Goal: Transaction & Acquisition: Purchase product/service

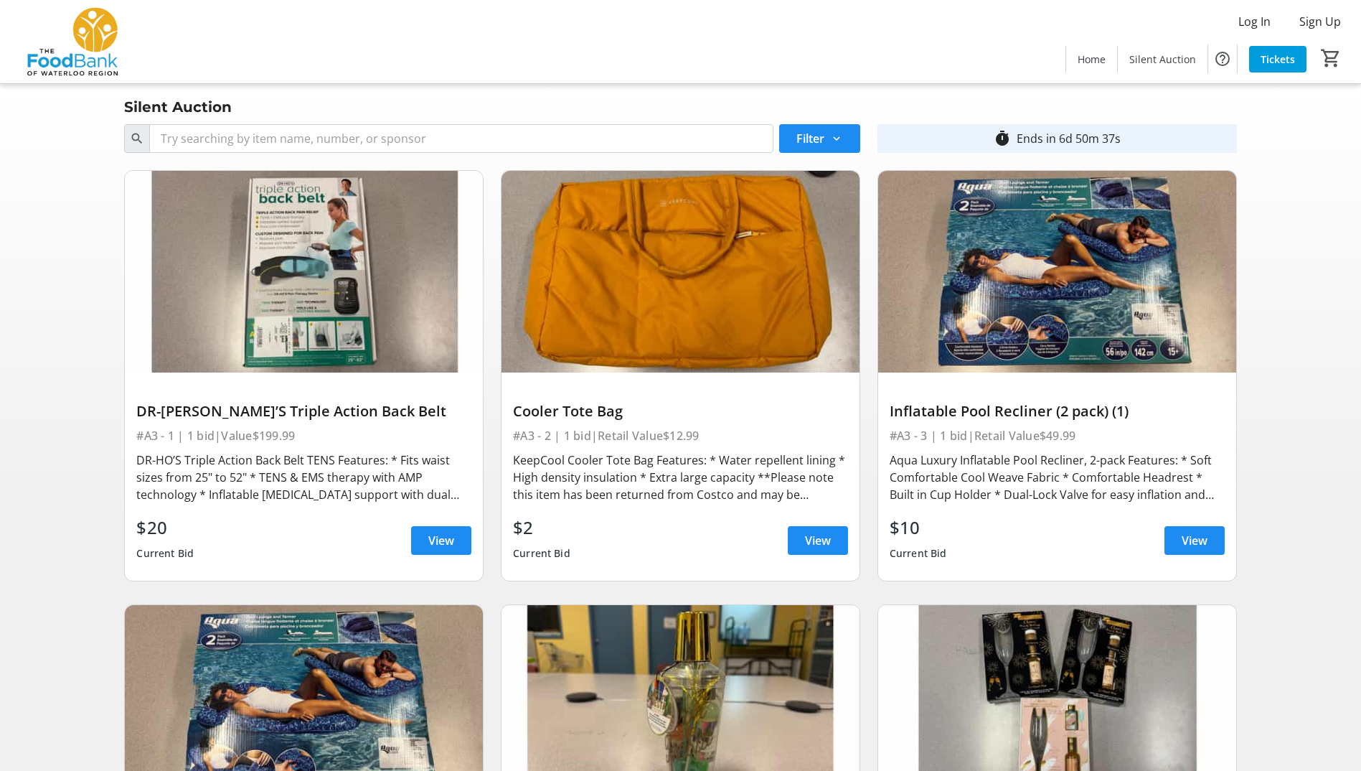
click at [238, 338] on img at bounding box center [304, 272] width 358 height 202
click at [233, 481] on div "DR-HO’S Triple Action Back Belt TENS Features: * Fits waist sizes from 25" to 5…" at bounding box center [303, 477] width 335 height 52
click at [441, 541] on span "View" at bounding box center [441, 540] width 26 height 17
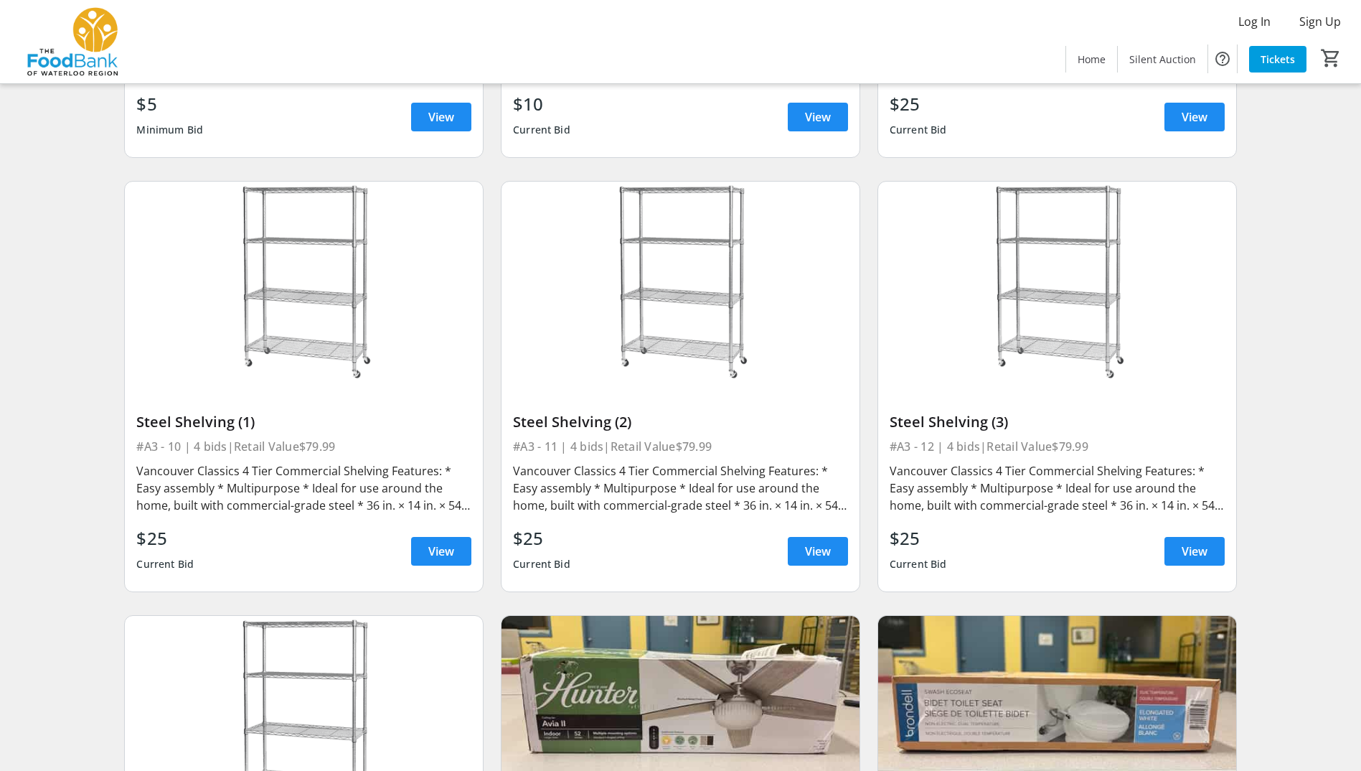
scroll to position [1220, 0]
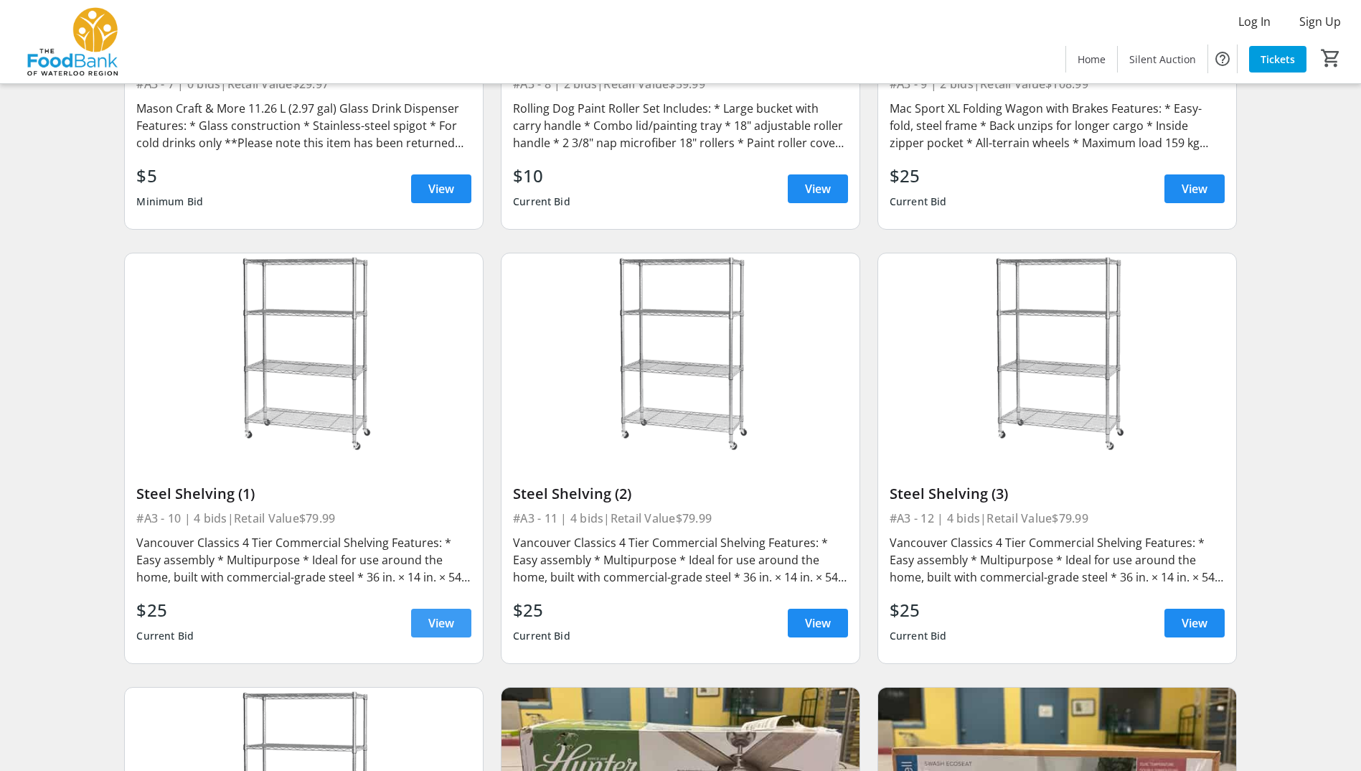
click at [442, 626] on span "View" at bounding box center [441, 622] width 26 height 17
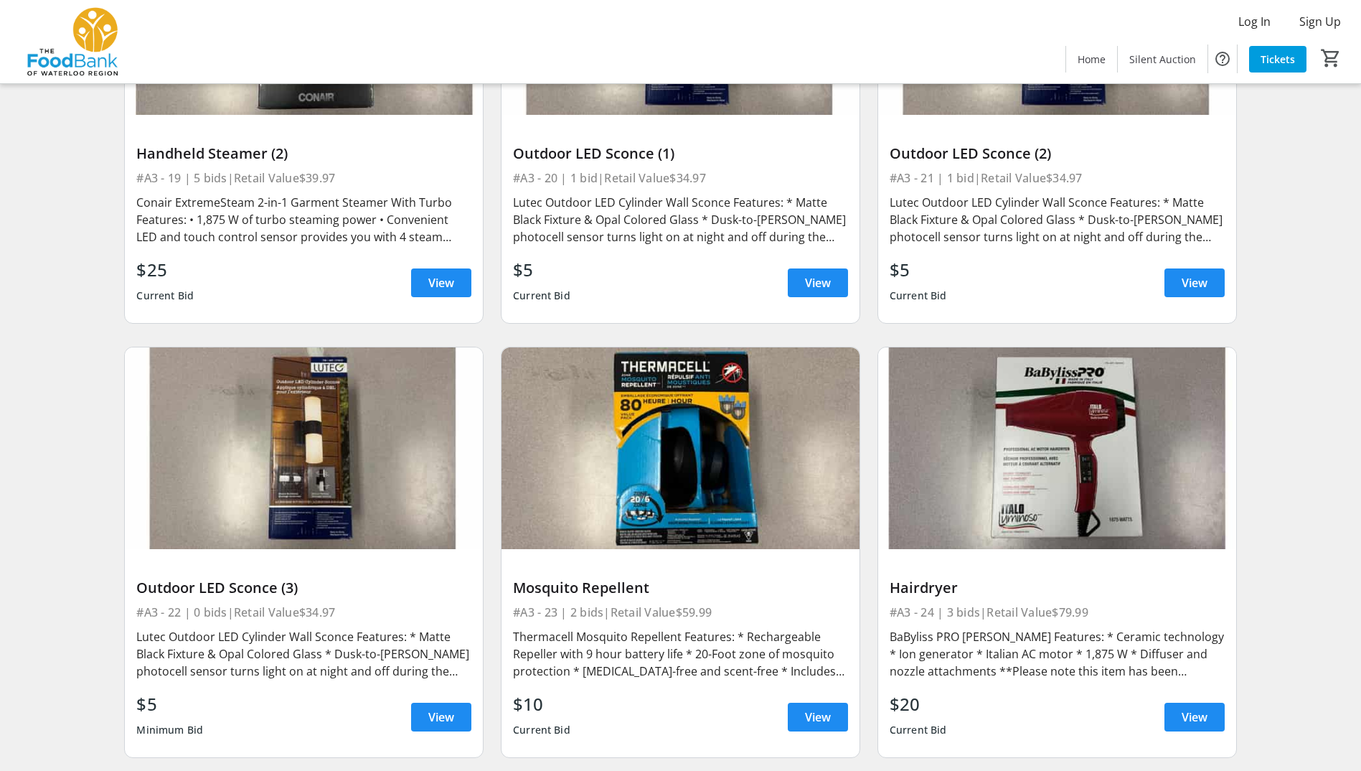
scroll to position [2870, 0]
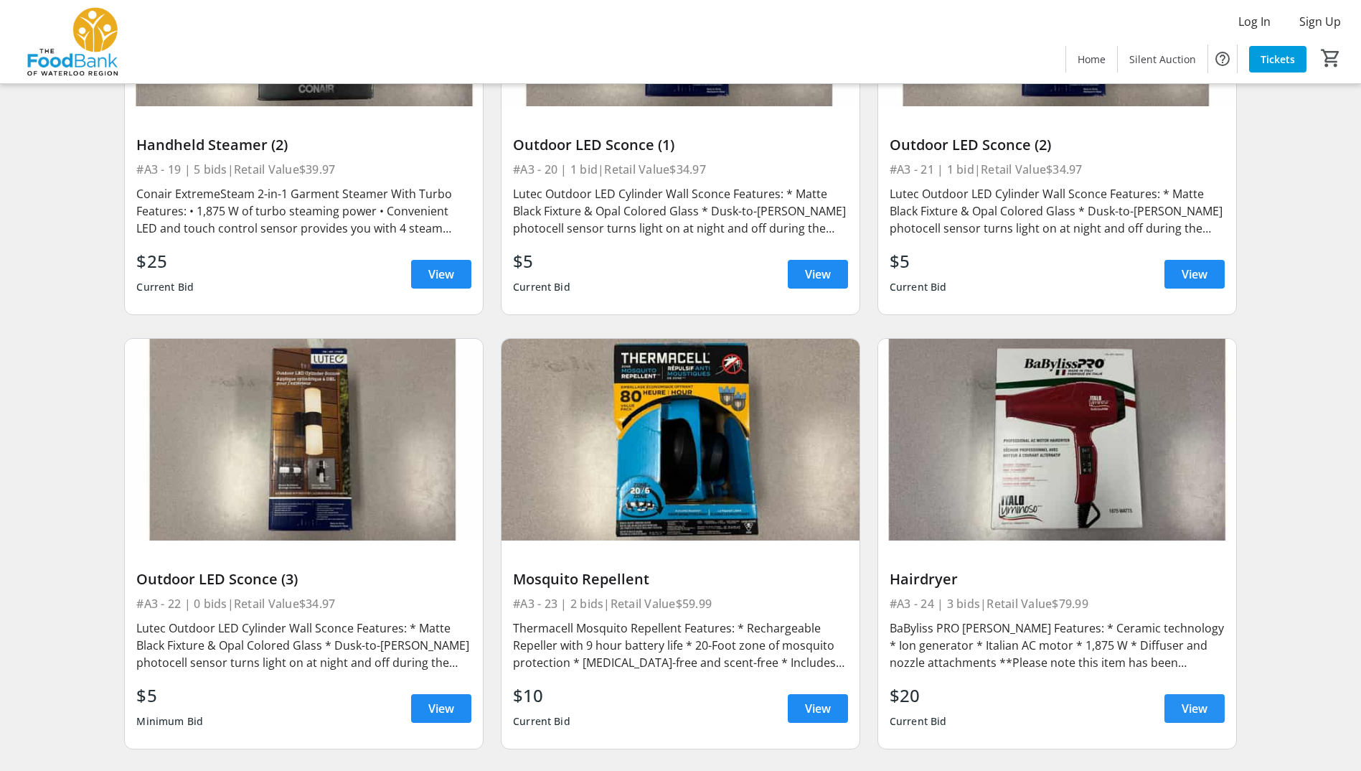
click at [1185, 705] on span "View" at bounding box center [1195, 708] width 26 height 17
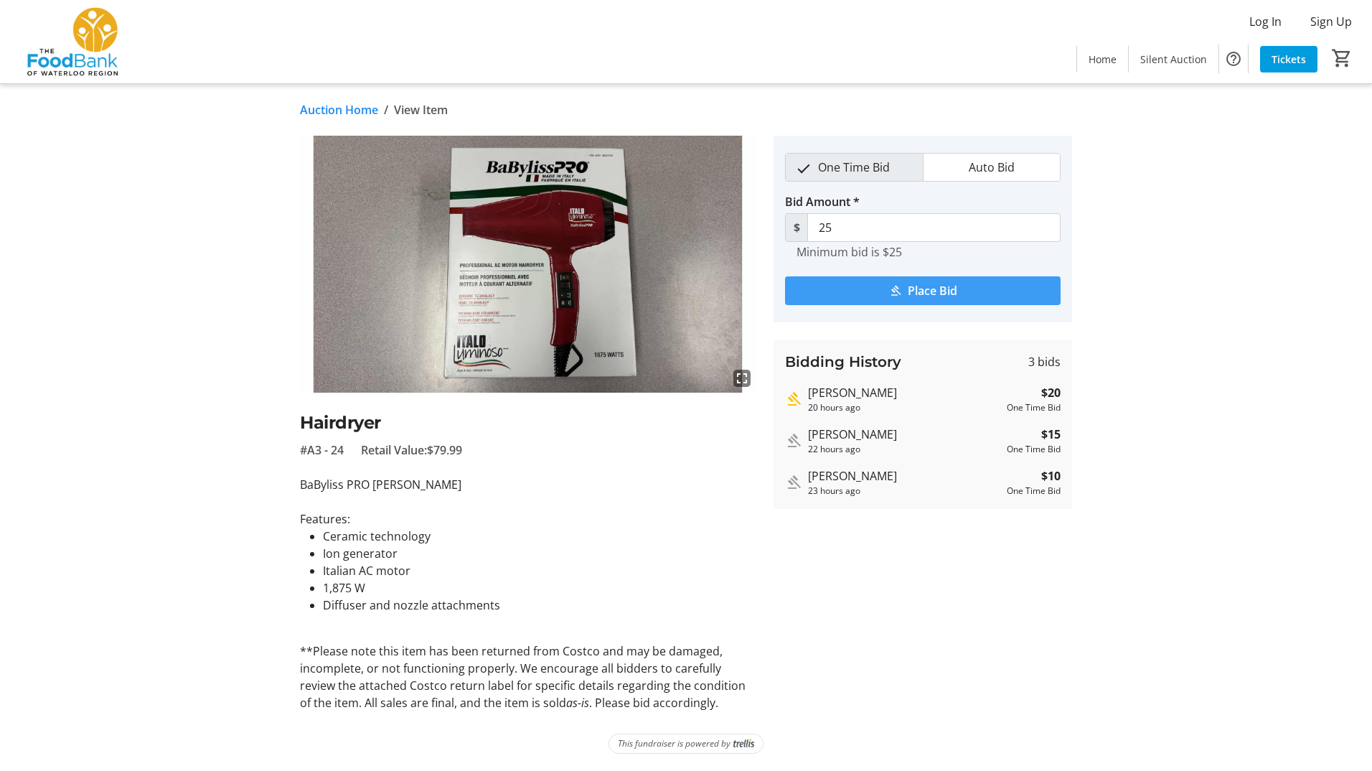
click at [908, 291] on span "Place Bid" at bounding box center [933, 290] width 50 height 17
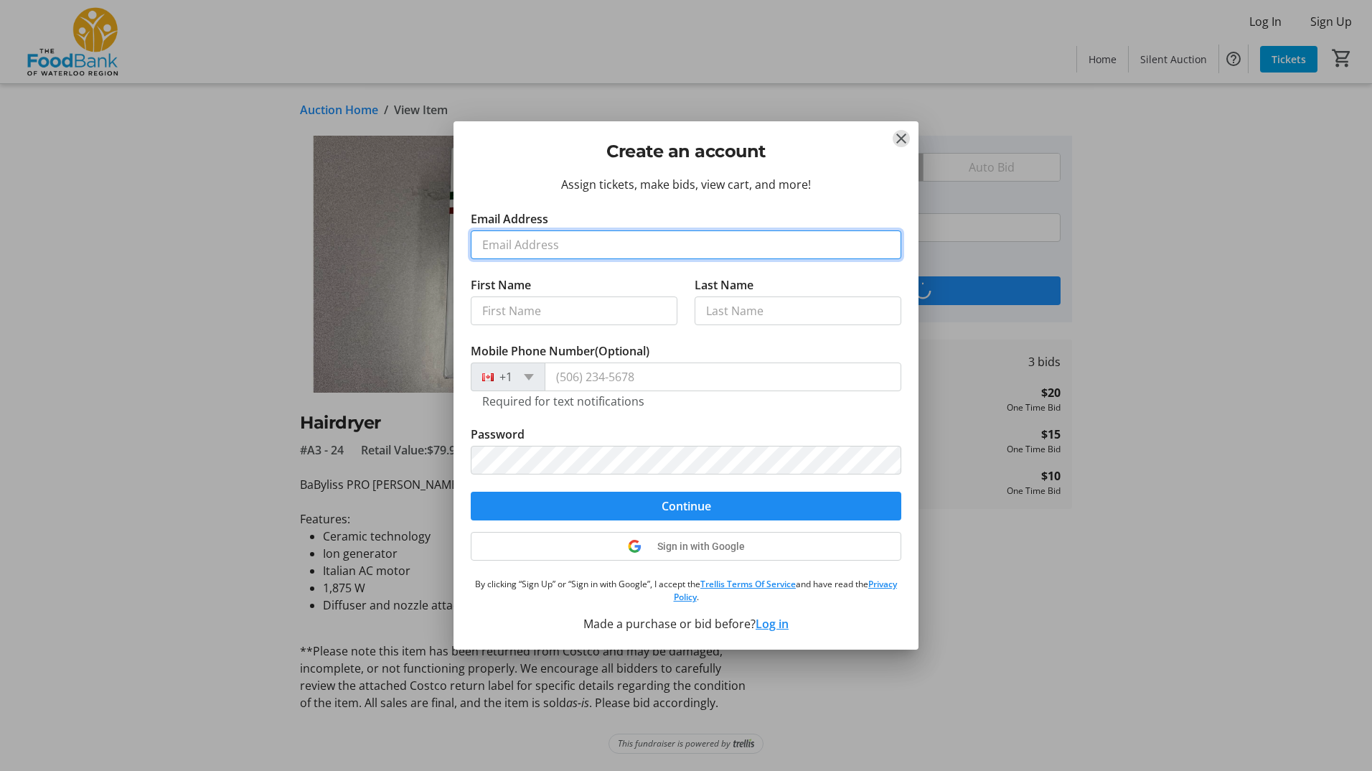
click at [753, 252] on input "Email Address" at bounding box center [686, 244] width 430 height 29
type input "[EMAIL_ADDRESS][DOMAIN_NAME]"
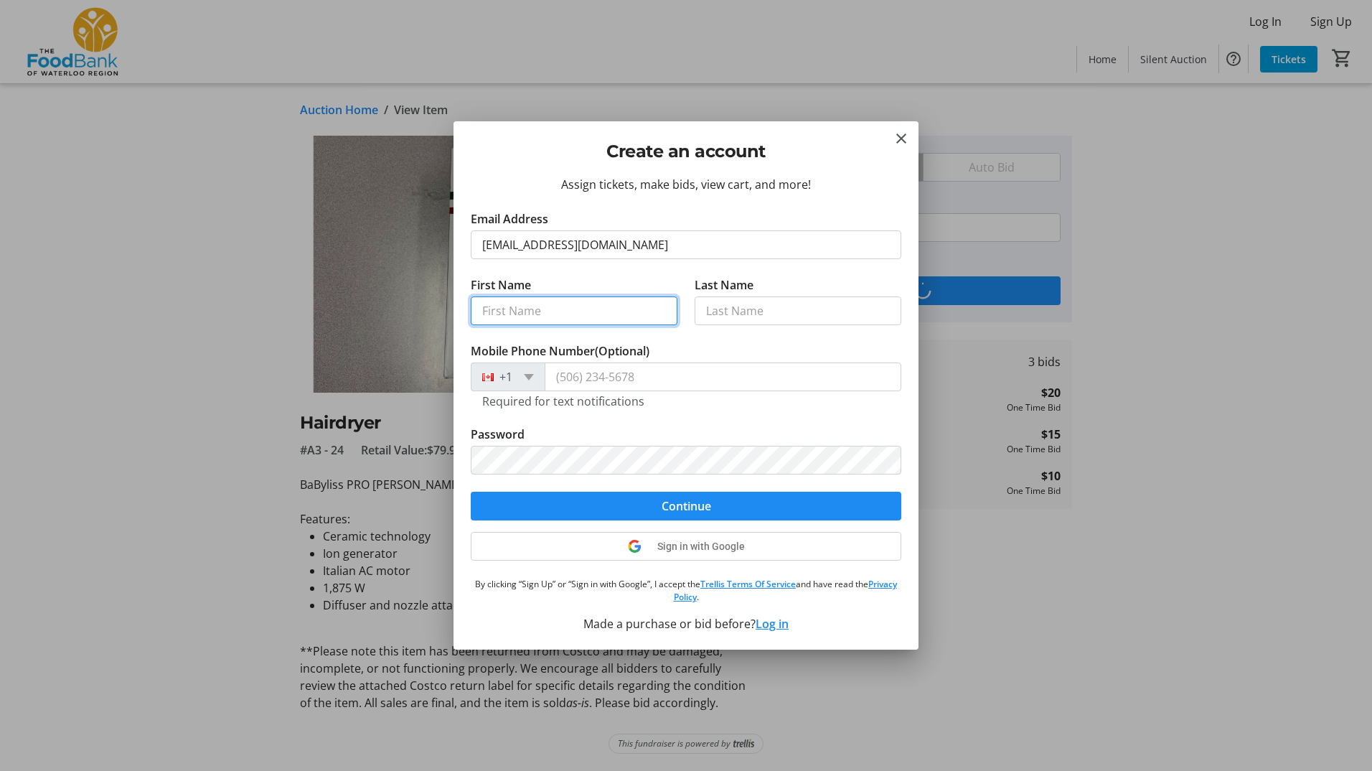
type input "[PERSON_NAME]"
type input "M"
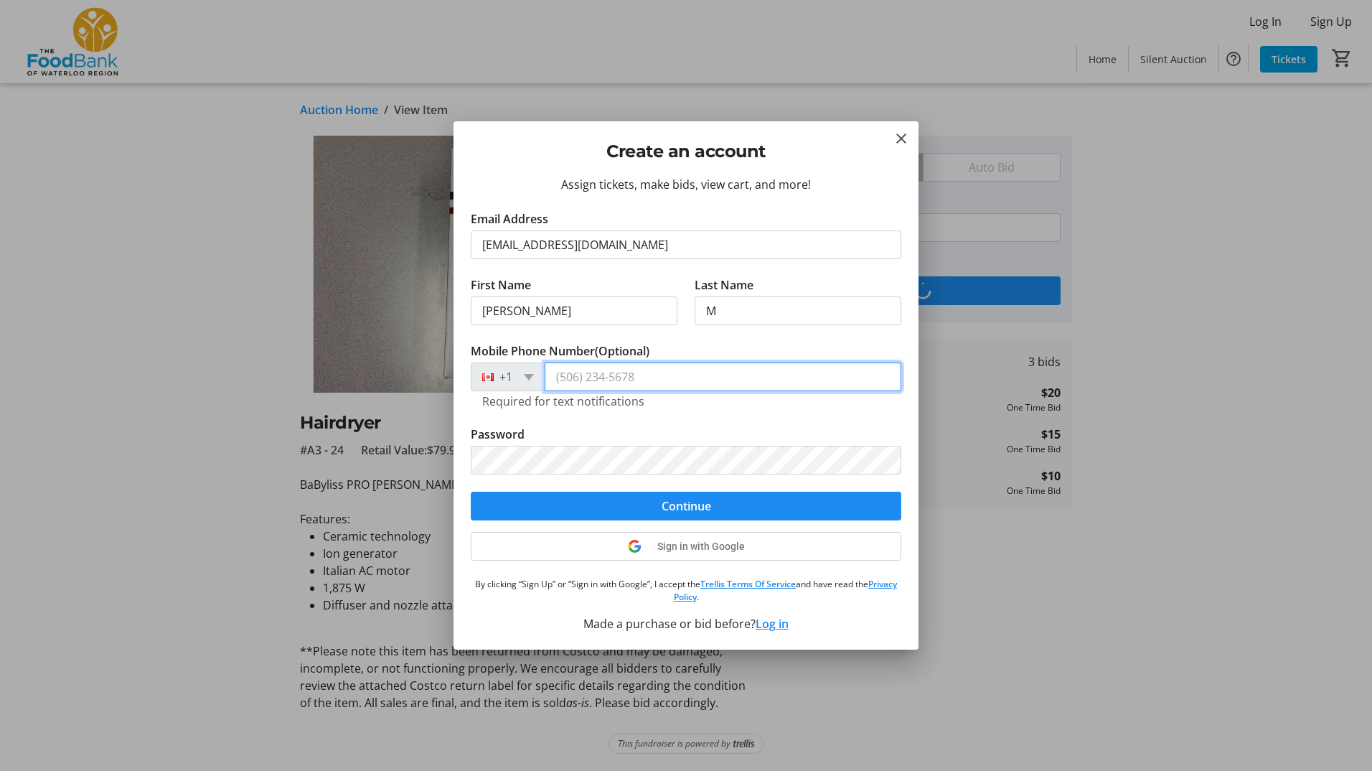
click at [621, 383] on input "Mobile Phone Number (Optional)" at bounding box center [723, 376] width 357 height 29
click at [811, 428] on tr-form-field "Password" at bounding box center [686, 458] width 430 height 66
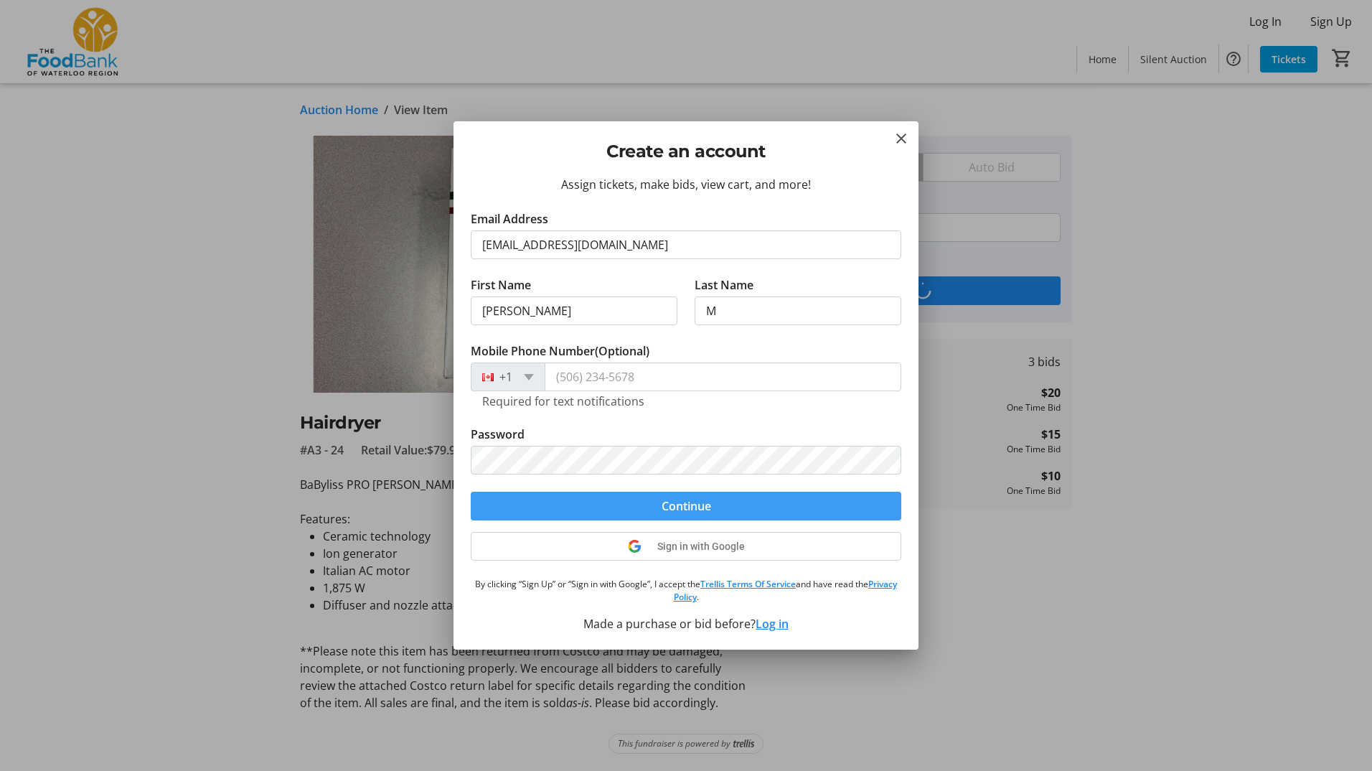
click at [684, 507] on span "Continue" at bounding box center [687, 505] width 50 height 17
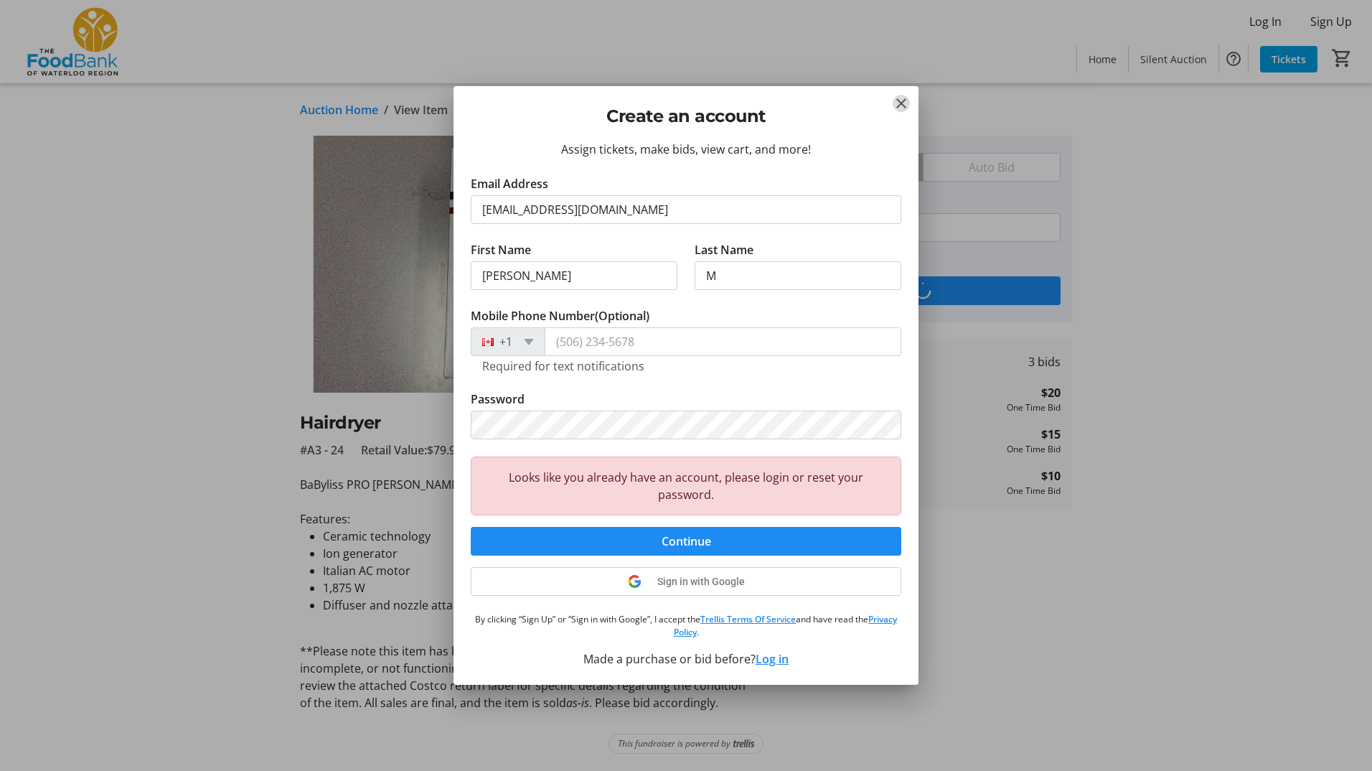
click at [903, 111] on mat-icon "Close" at bounding box center [901, 103] width 17 height 17
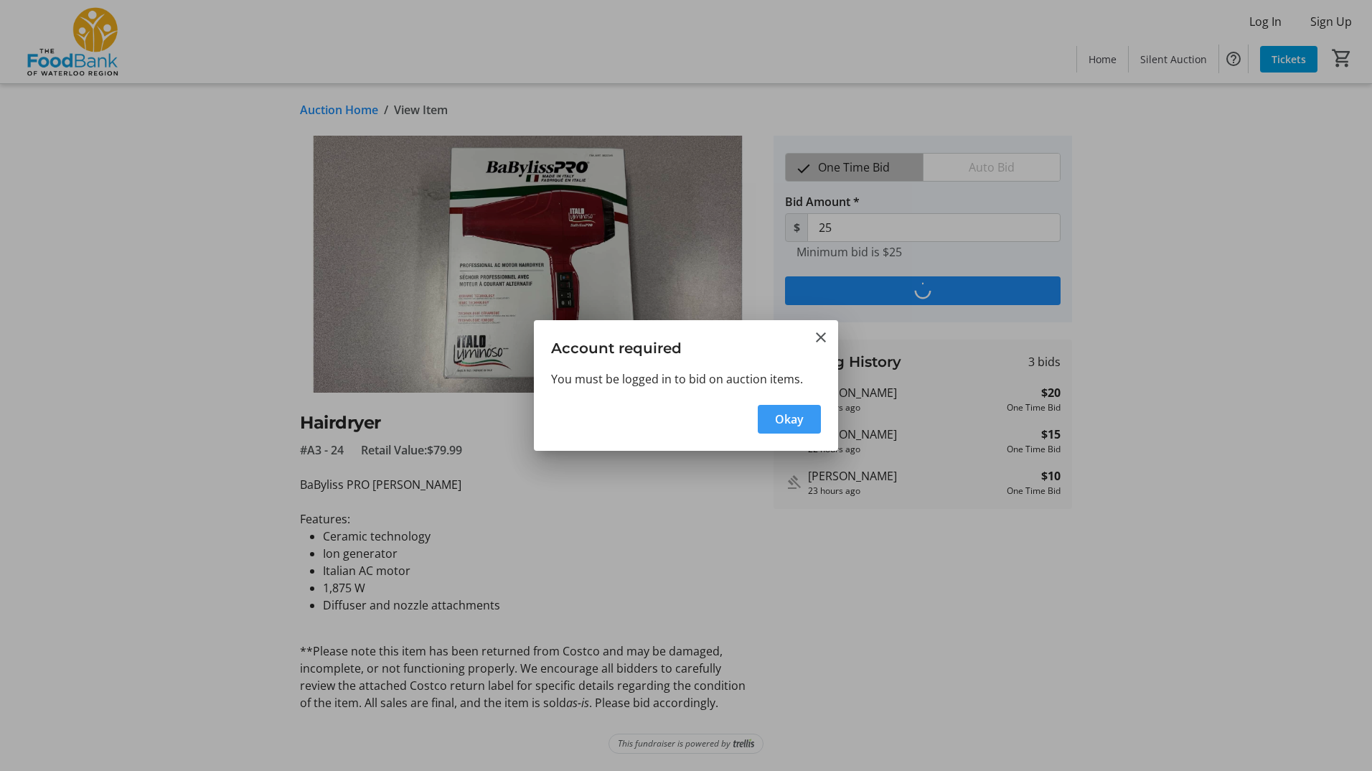
click at [793, 425] on span "Okay" at bounding box center [789, 418] width 29 height 17
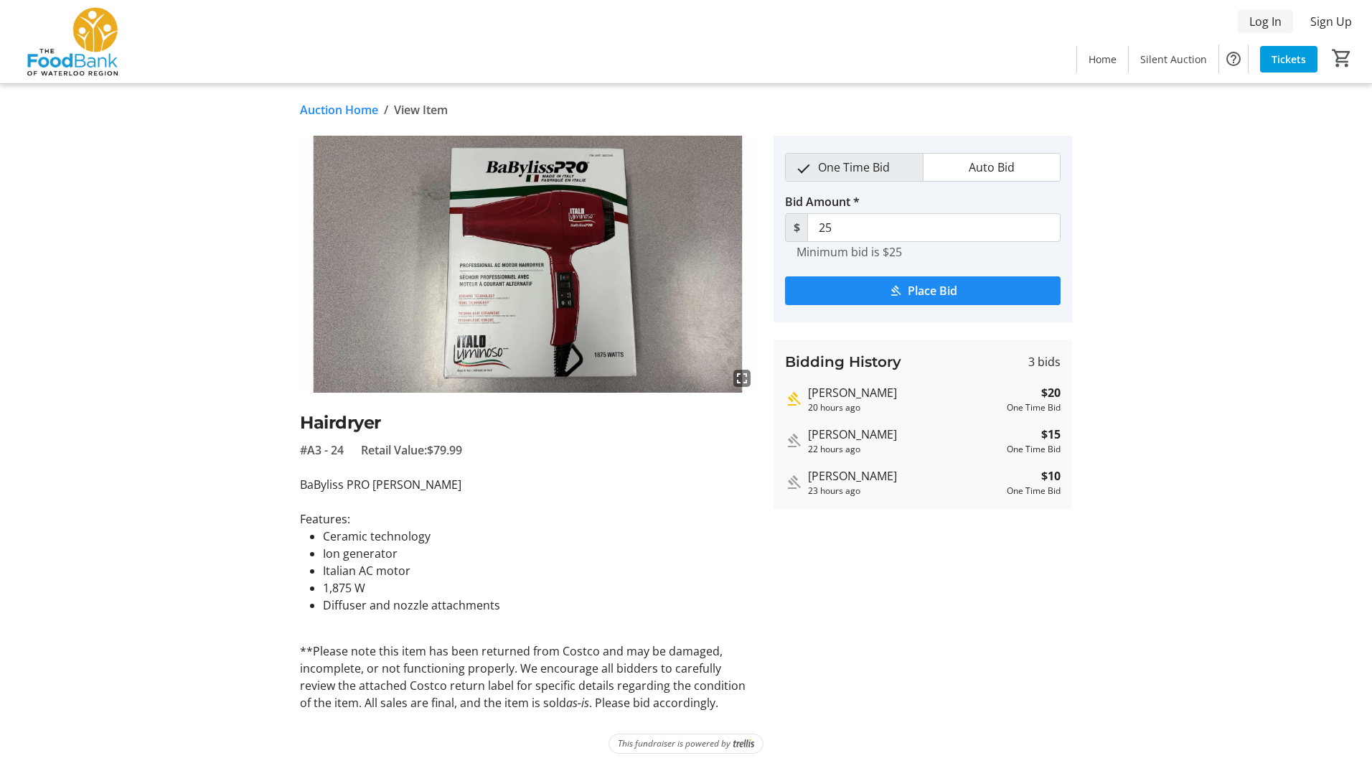
click at [1258, 28] on span "Log In" at bounding box center [1265, 21] width 32 height 17
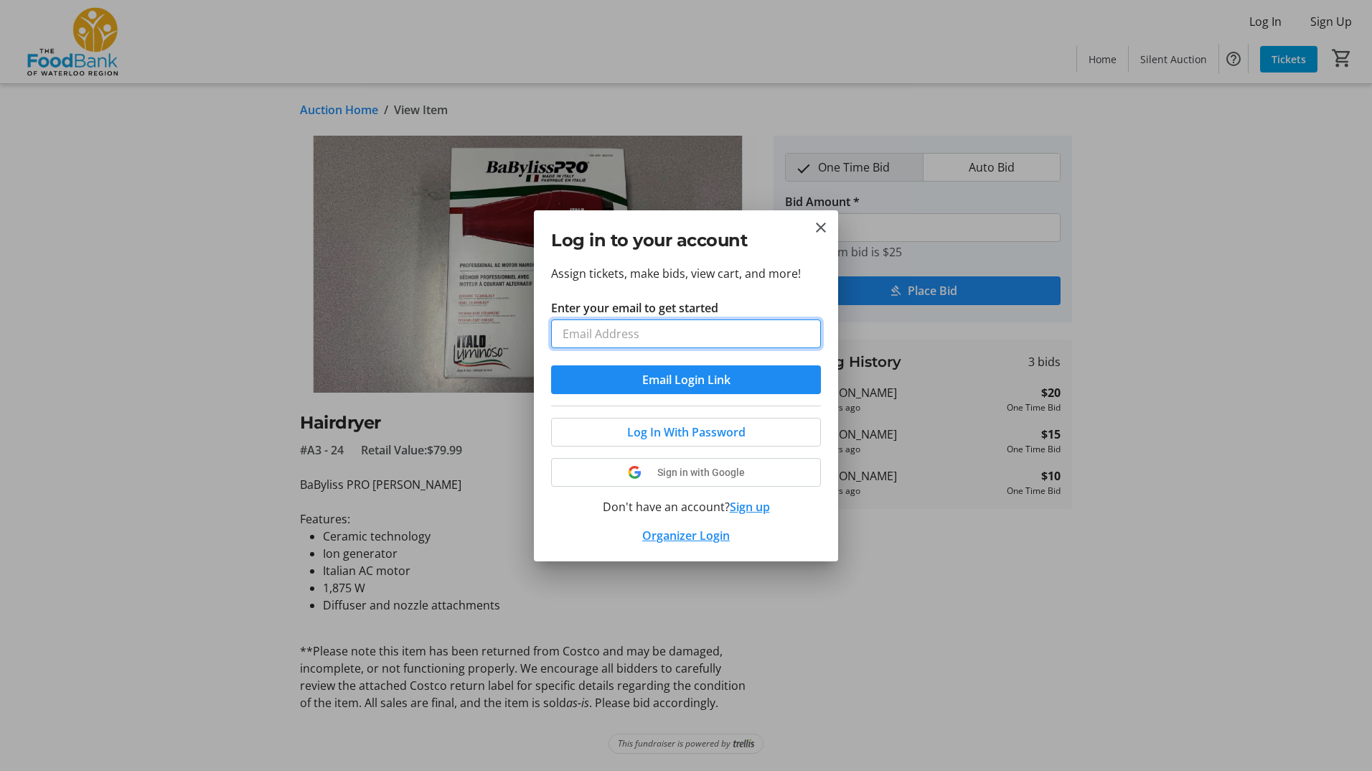
click at [717, 330] on input "Enter your email to get started" at bounding box center [686, 333] width 270 height 29
type input "[EMAIL_ADDRESS][DOMAIN_NAME]"
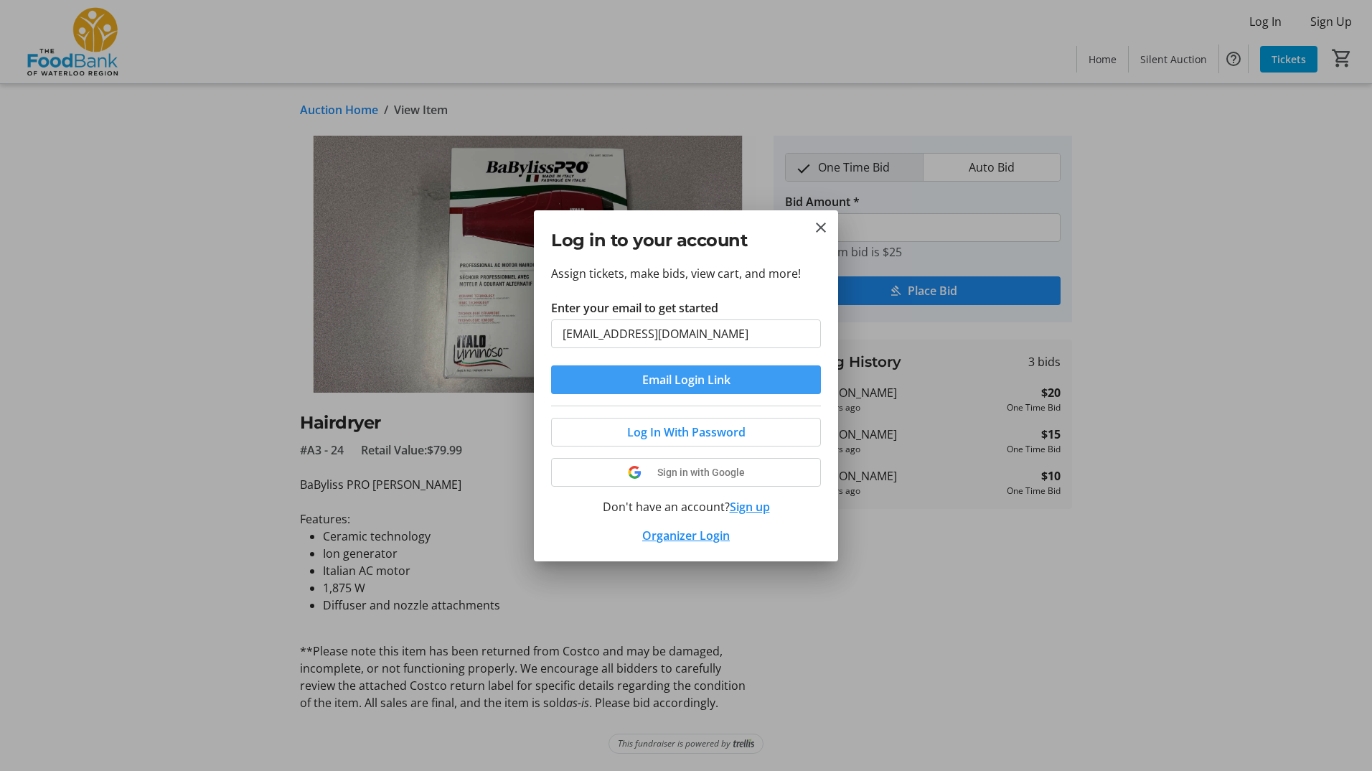
click at [674, 382] on span "Email Login Link" at bounding box center [686, 379] width 88 height 17
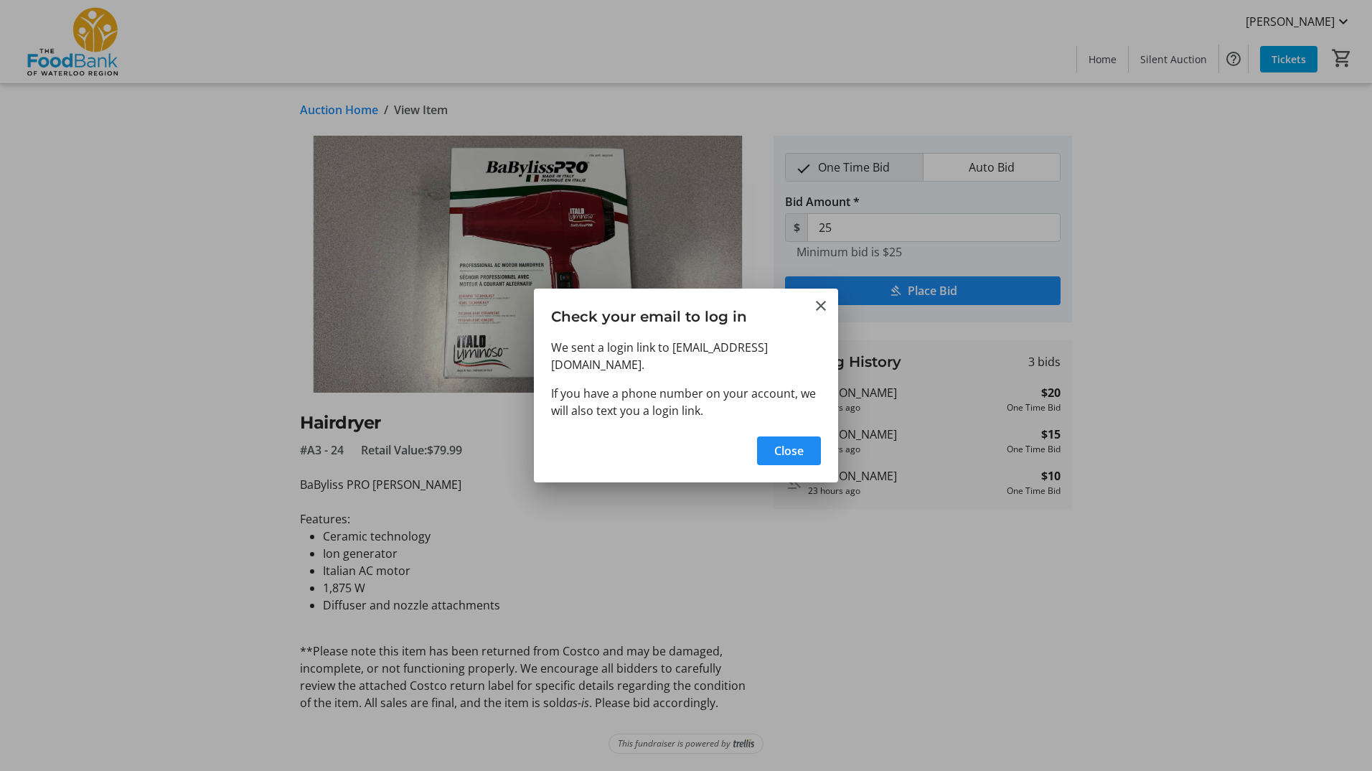
type input "30"
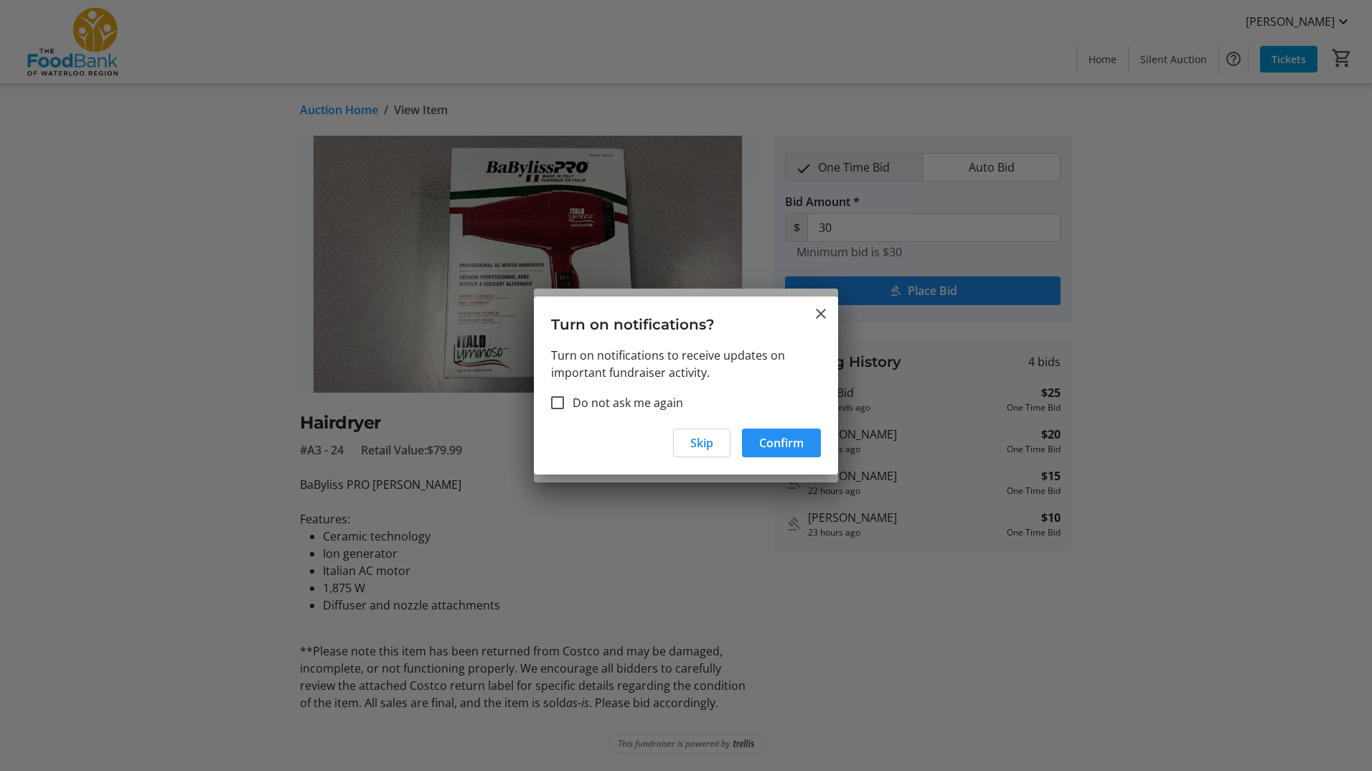
click at [766, 441] on span "Confirm" at bounding box center [781, 442] width 44 height 17
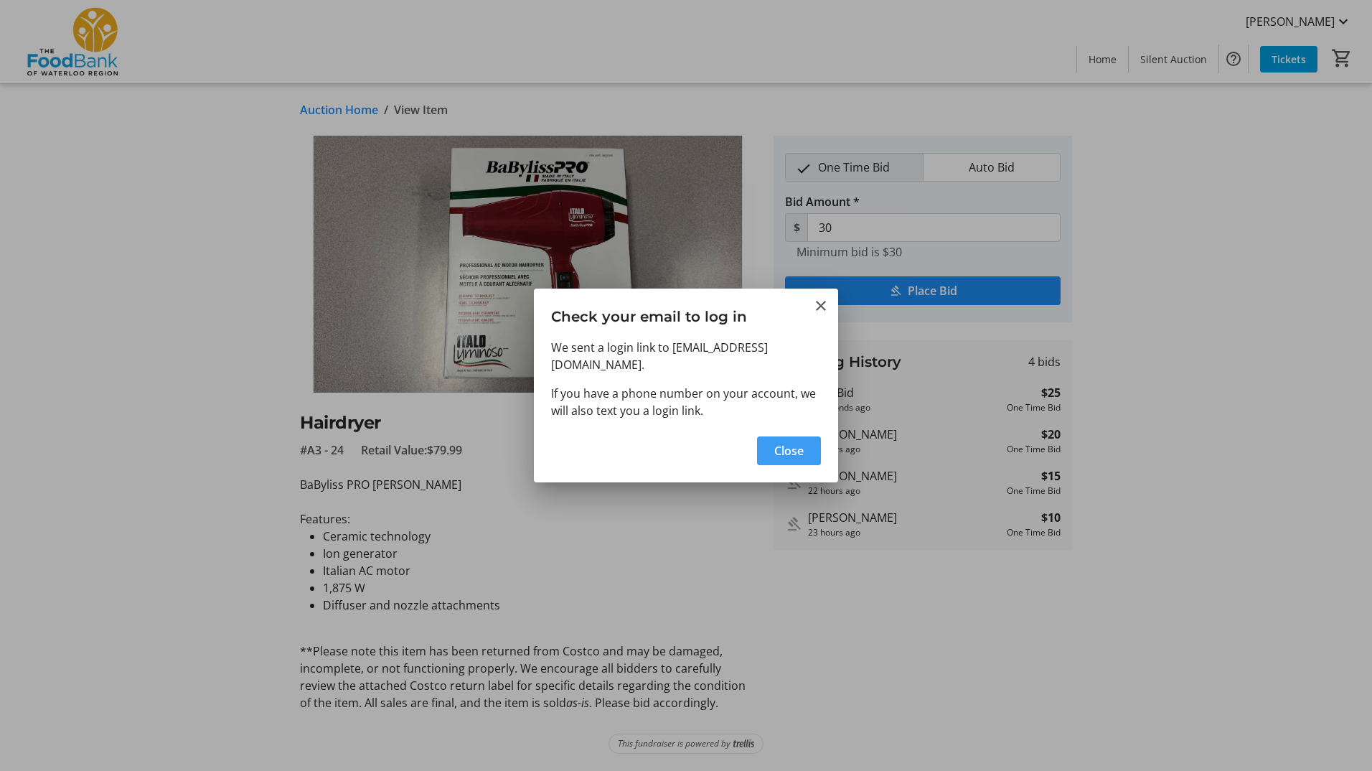
click at [796, 444] on span "Close" at bounding box center [788, 450] width 29 height 17
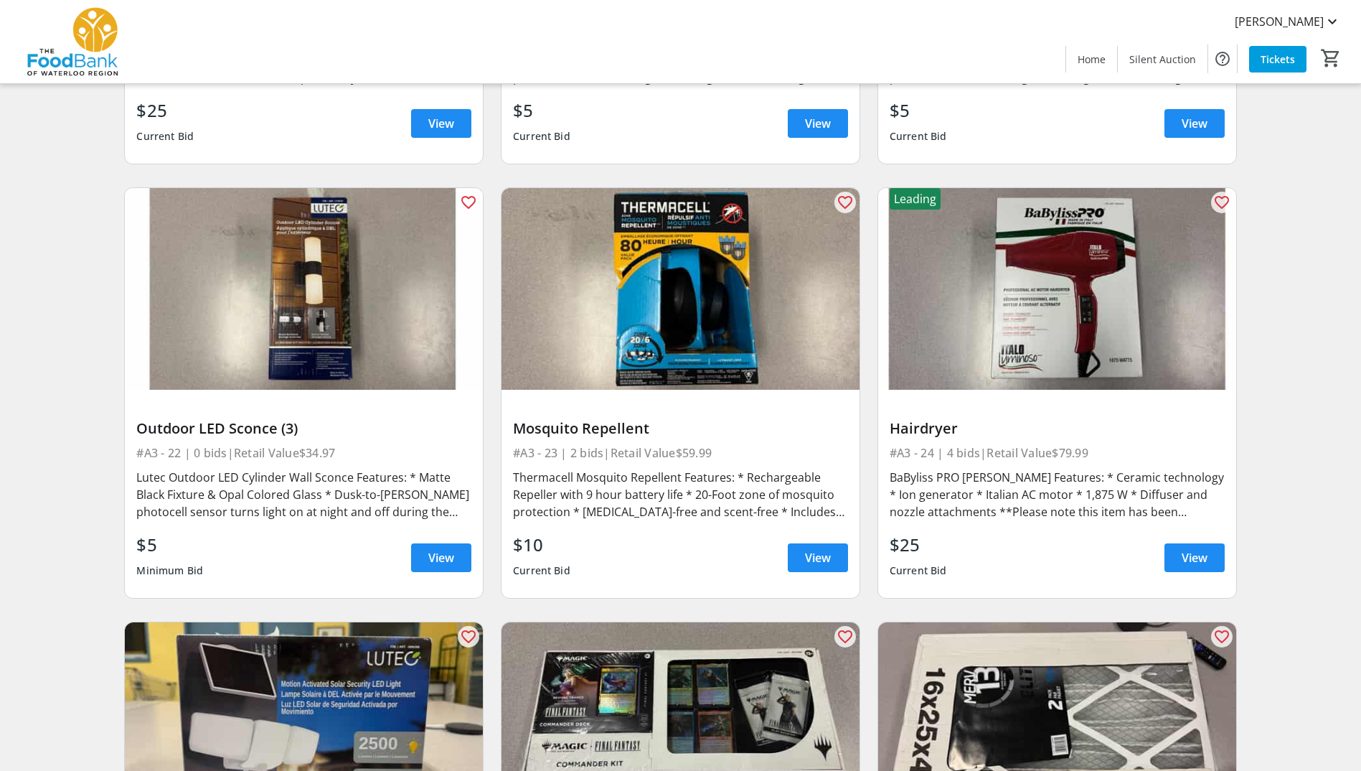
scroll to position [3021, 0]
click at [823, 557] on span "View" at bounding box center [818, 556] width 26 height 17
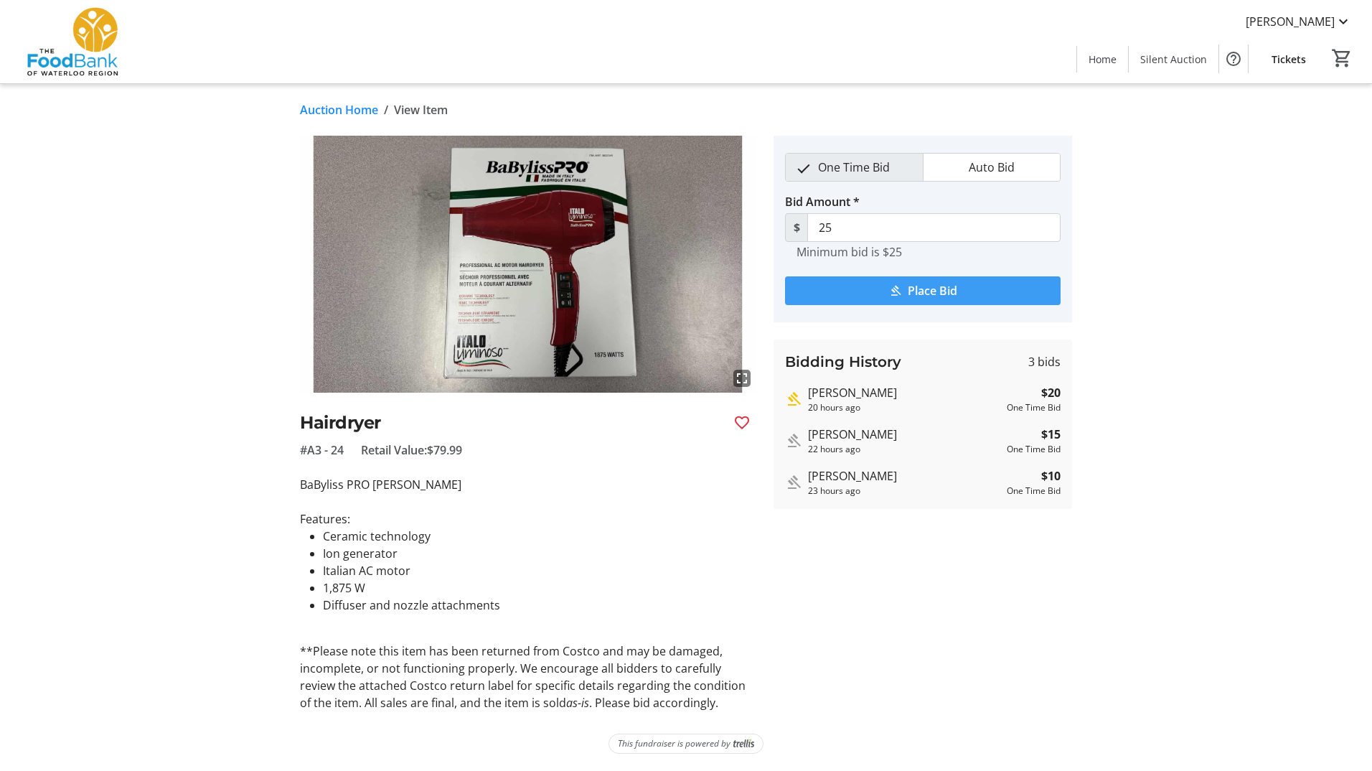
click at [917, 287] on span "Place Bid" at bounding box center [933, 290] width 50 height 17
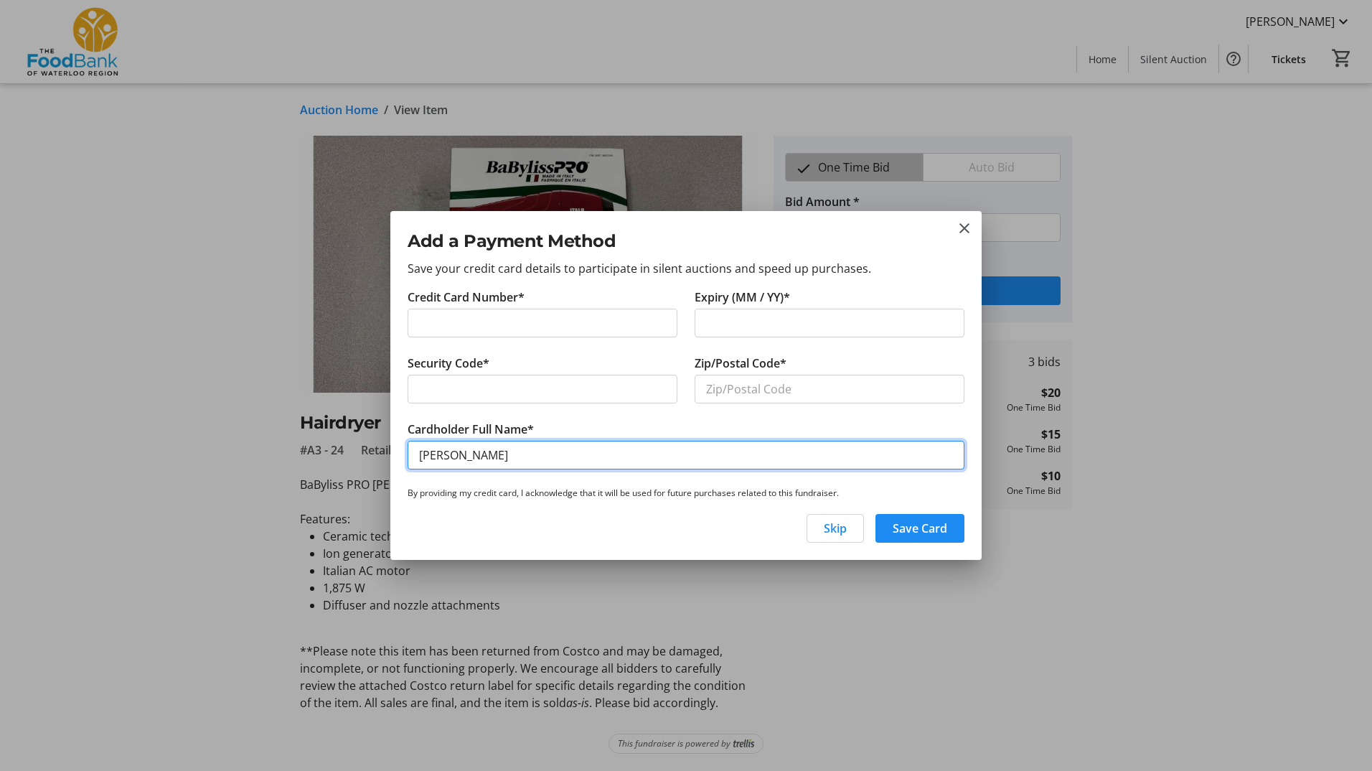
click at [509, 449] on input "[PERSON_NAME]" at bounding box center [686, 455] width 557 height 29
click at [514, 455] on input "[PERSON_NAME]" at bounding box center [686, 455] width 557 height 29
click at [443, 456] on input "Trisk Poorna Marinoni" at bounding box center [686, 455] width 557 height 29
type input "Trish Poorna Marinoni"
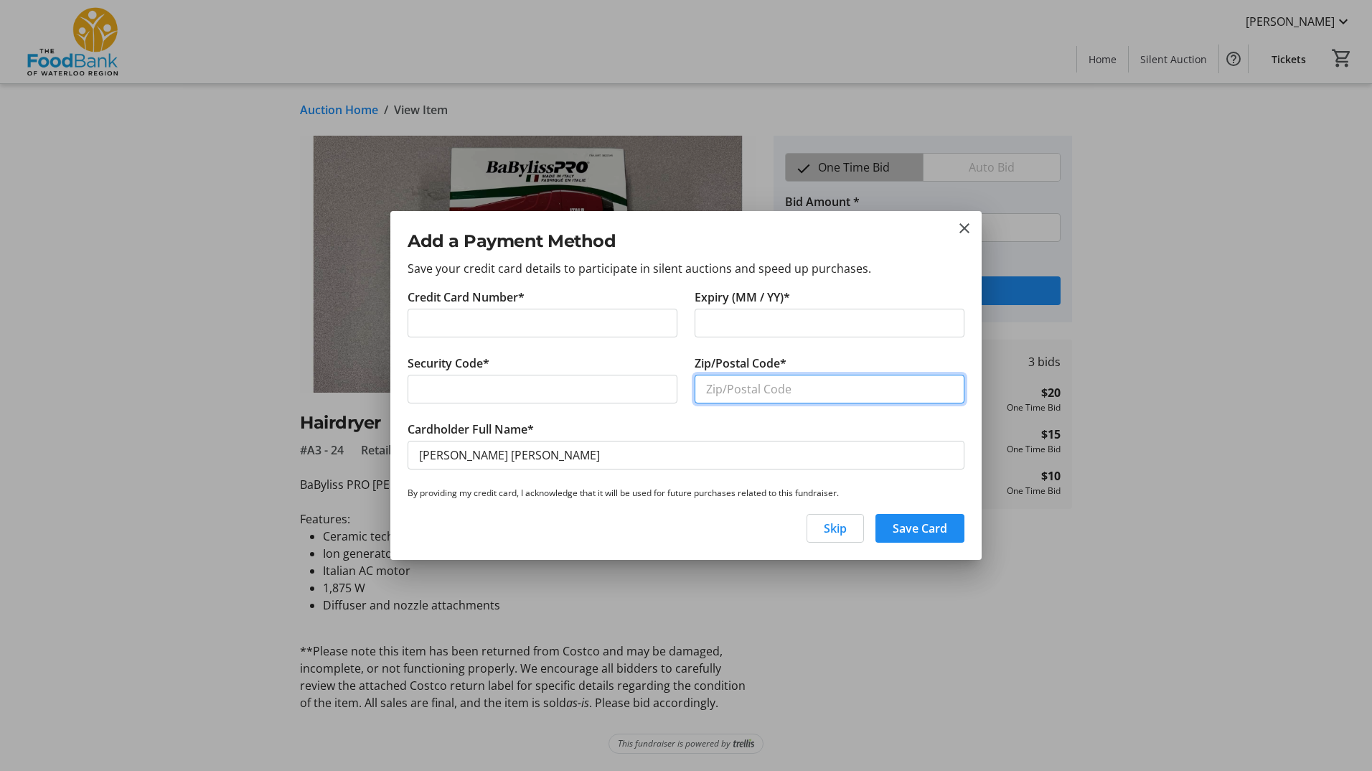
click at [822, 395] on input "Zip/Postal Code*" at bounding box center [830, 389] width 270 height 29
type input "N2B 3L4"
click at [965, 235] on mat-icon "close" at bounding box center [964, 228] width 17 height 17
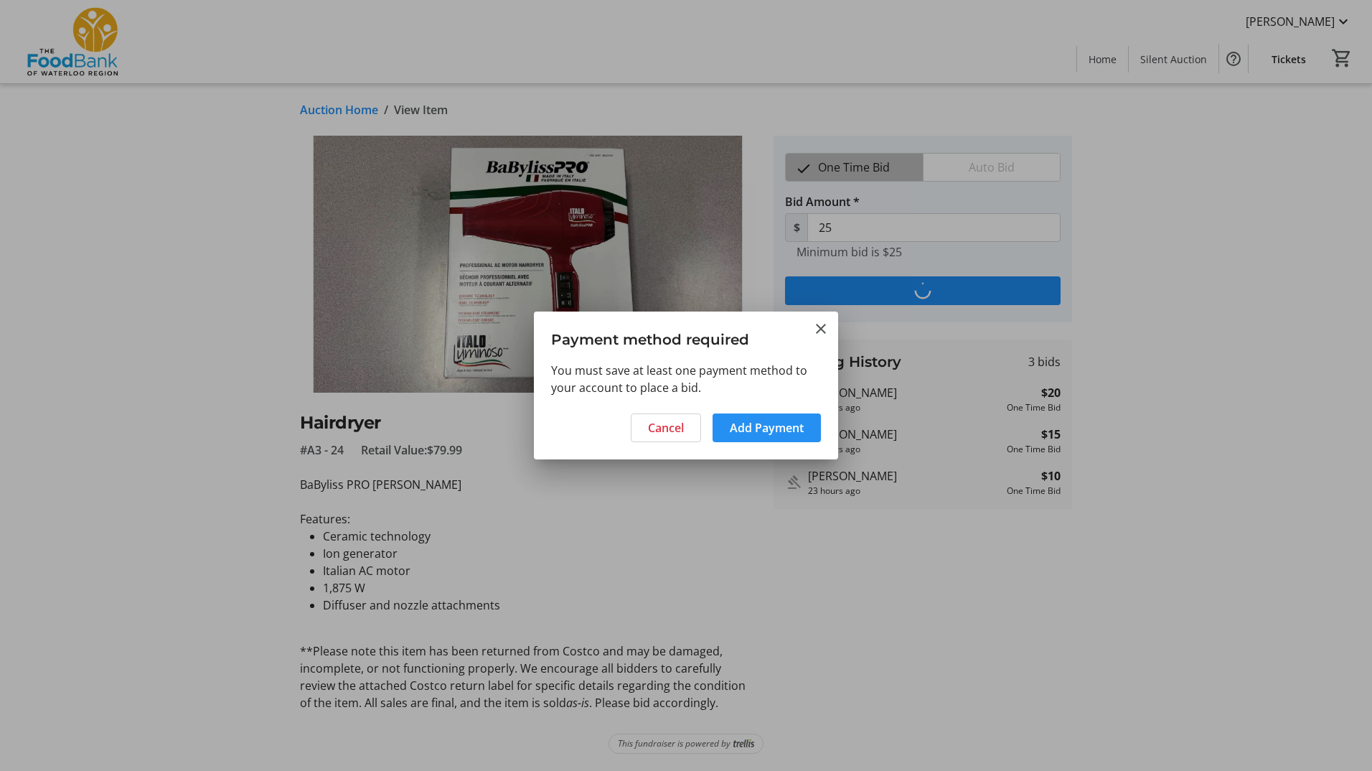
click at [738, 431] on span "Add Payment" at bounding box center [767, 427] width 74 height 17
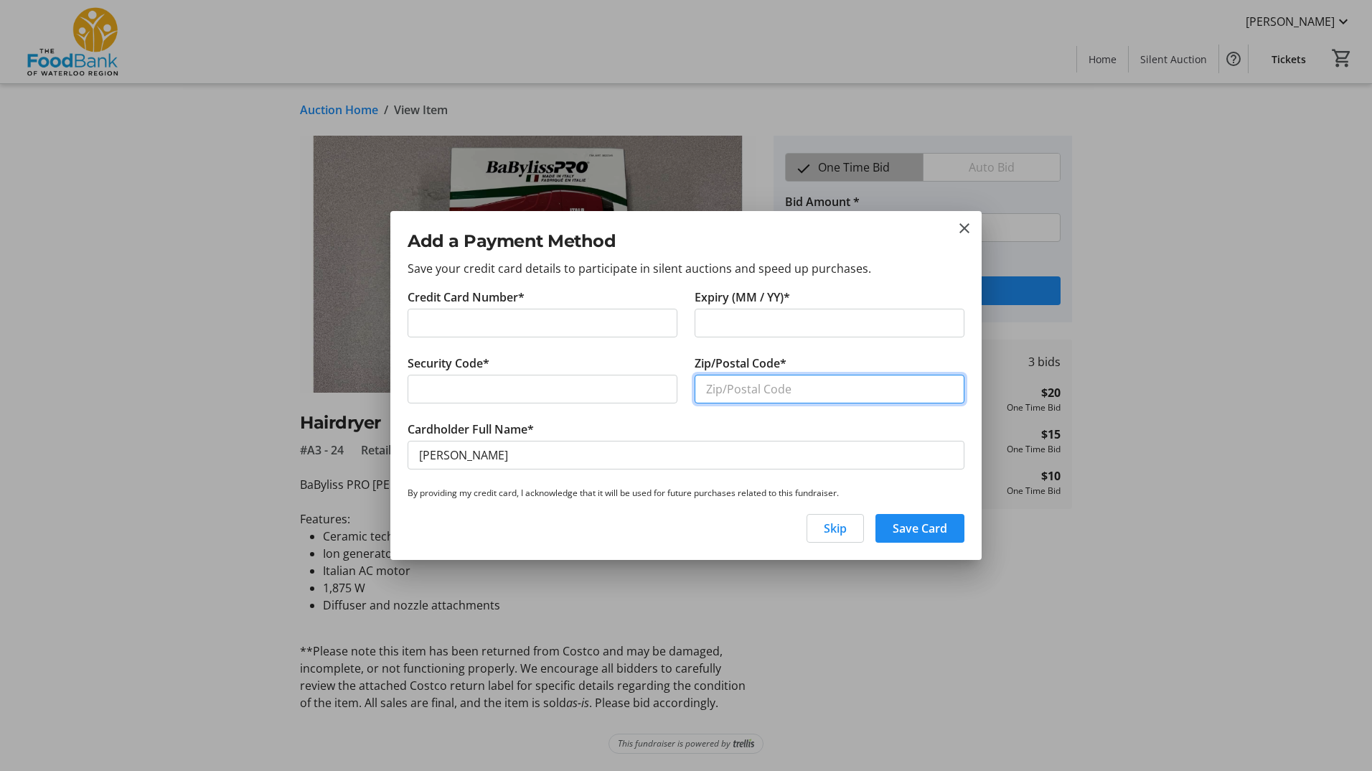
click at [797, 393] on input "Zip/Postal Code*" at bounding box center [830, 389] width 270 height 29
type input "N2B 3L4"
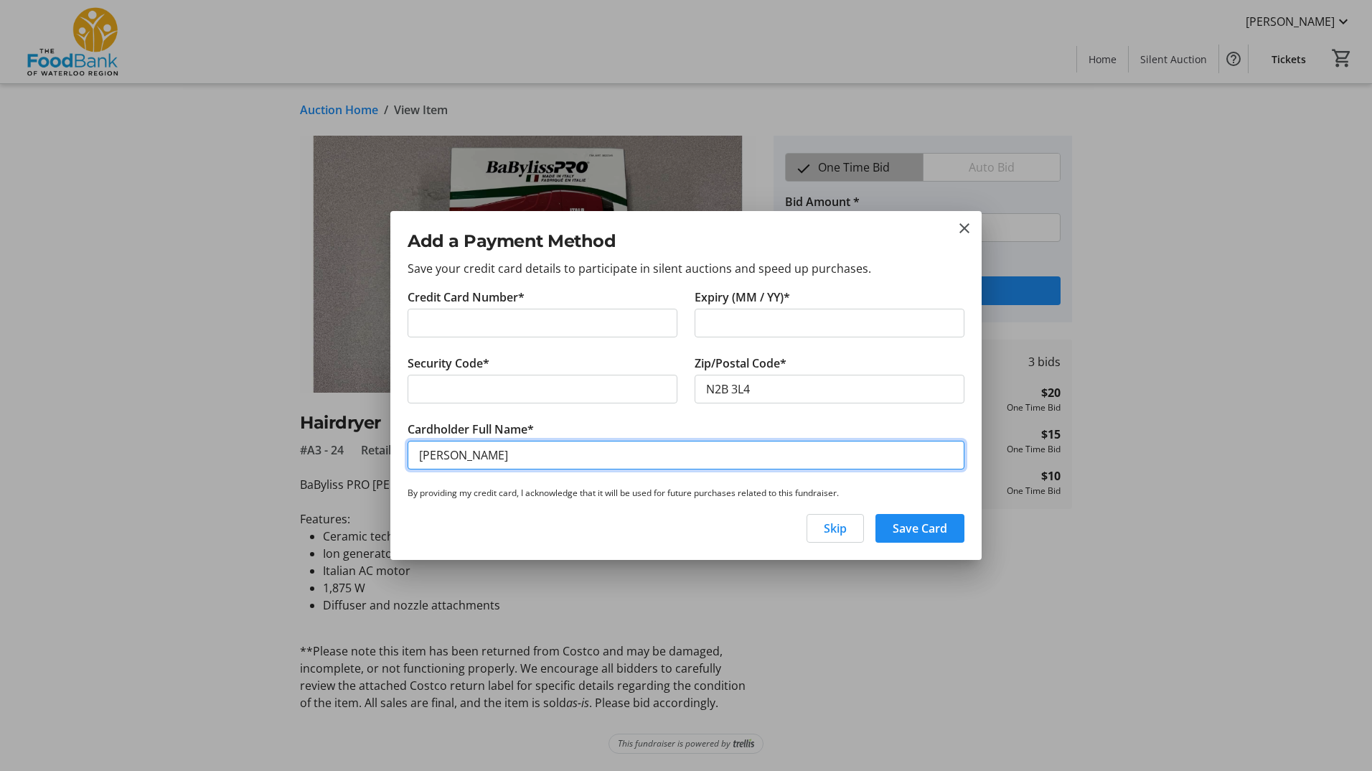
drag, startPoint x: 577, startPoint y: 455, endPoint x: 446, endPoint y: 451, distance: 130.6
click at [447, 452] on input "[PERSON_NAME]" at bounding box center [686, 455] width 557 height 29
type input "Trish Poorna Marinoni"
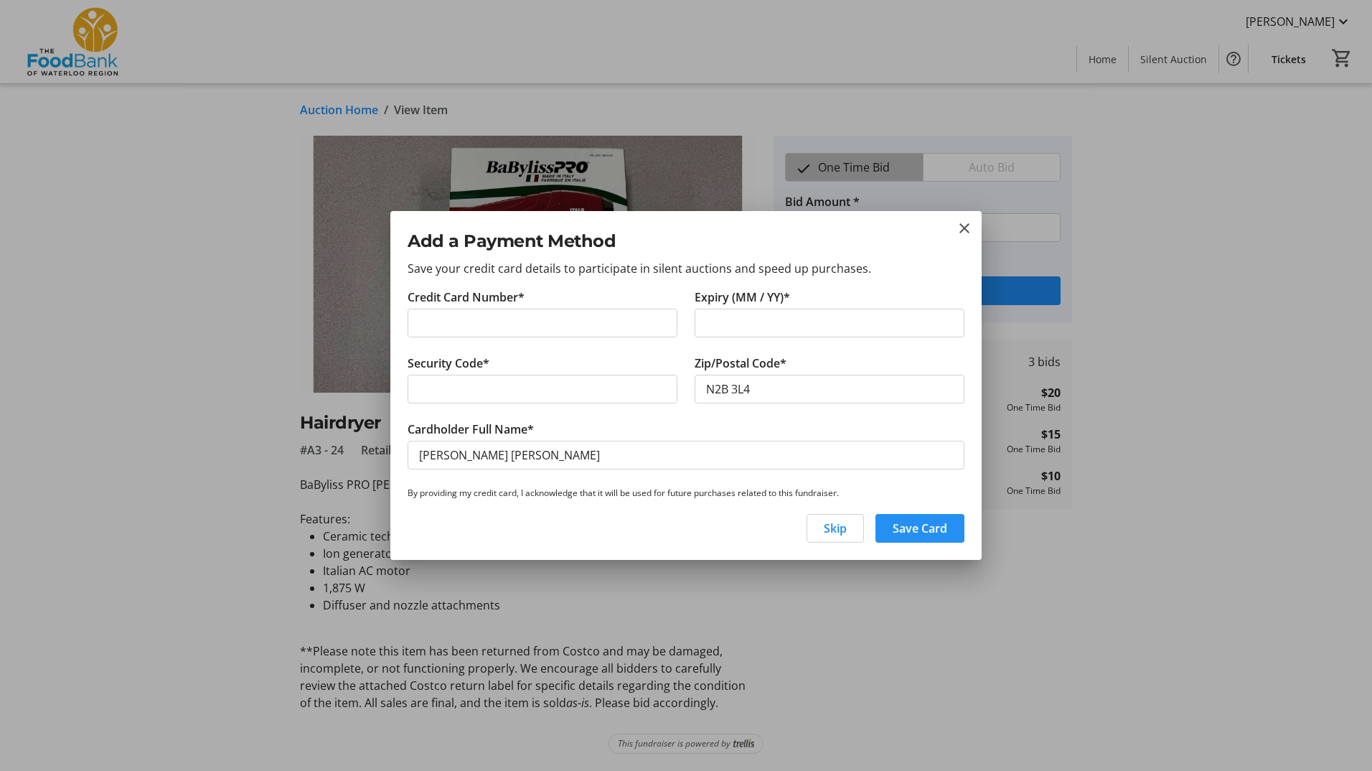
click at [886, 527] on span "button" at bounding box center [919, 528] width 89 height 34
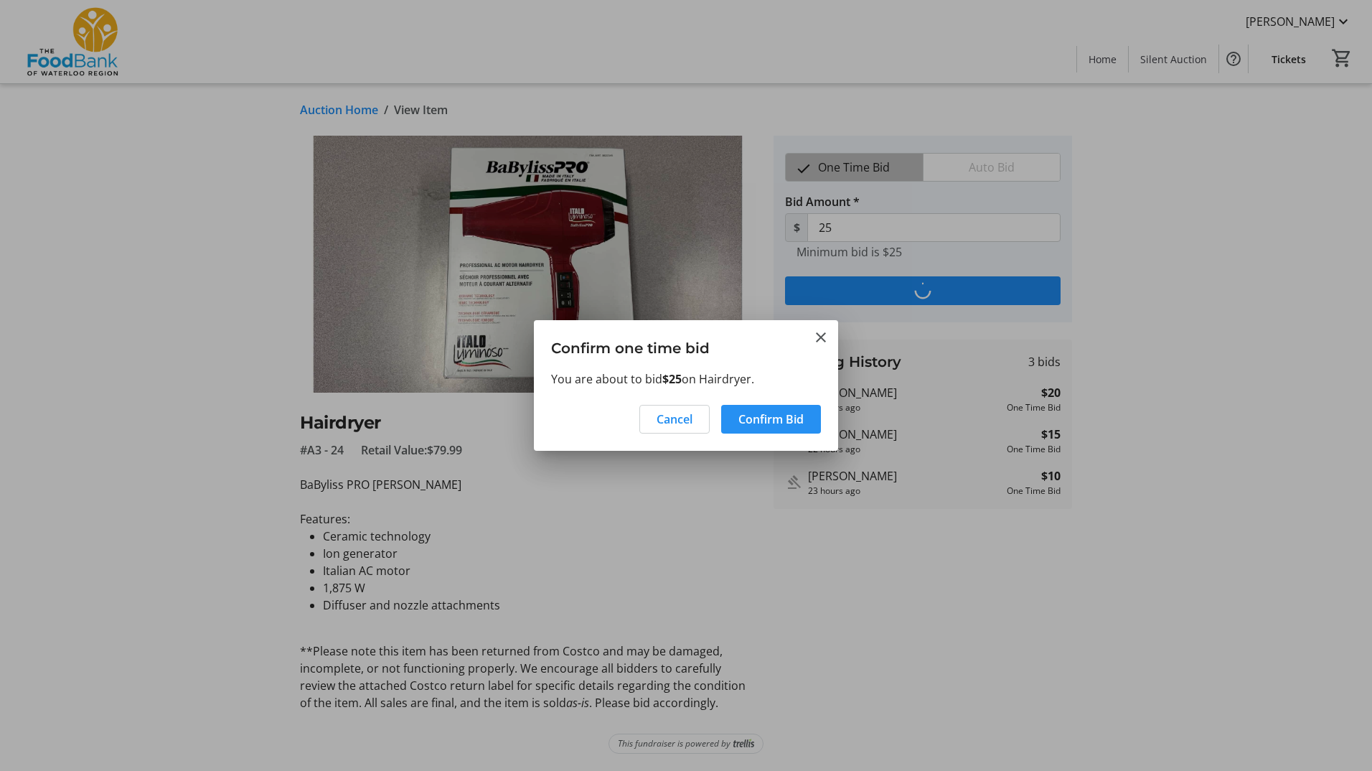
click at [786, 420] on span "Confirm Bid" at bounding box center [770, 418] width 65 height 17
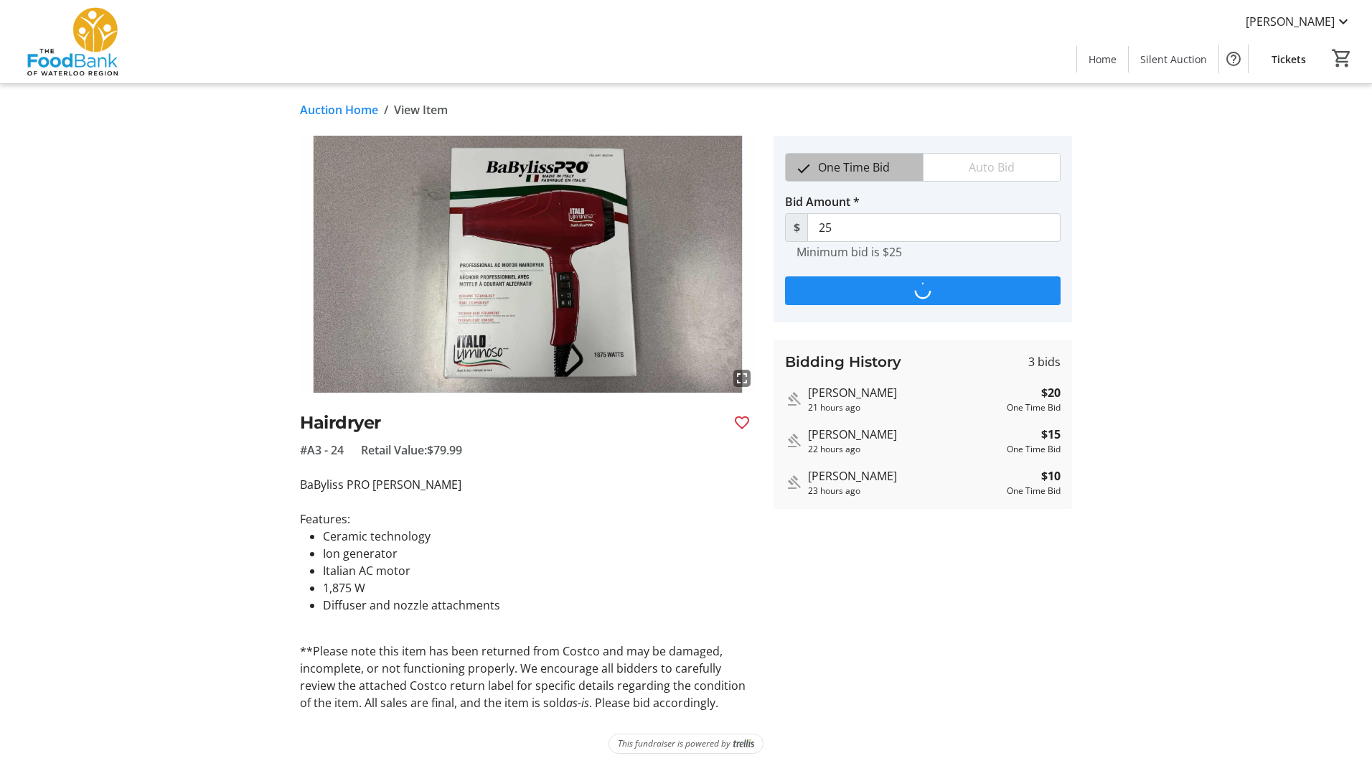
type input "30"
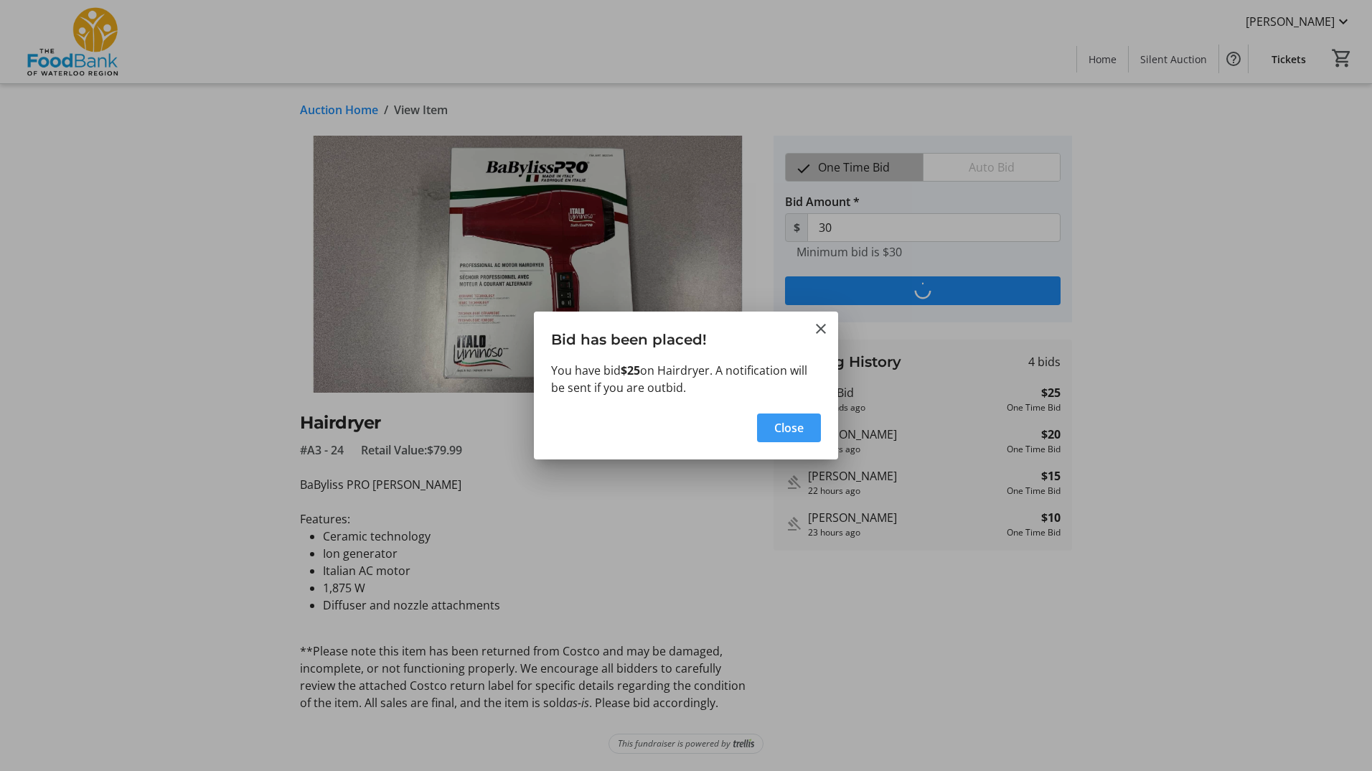
click at [772, 429] on span "button" at bounding box center [789, 427] width 64 height 34
